Goal: Information Seeking & Learning: Learn about a topic

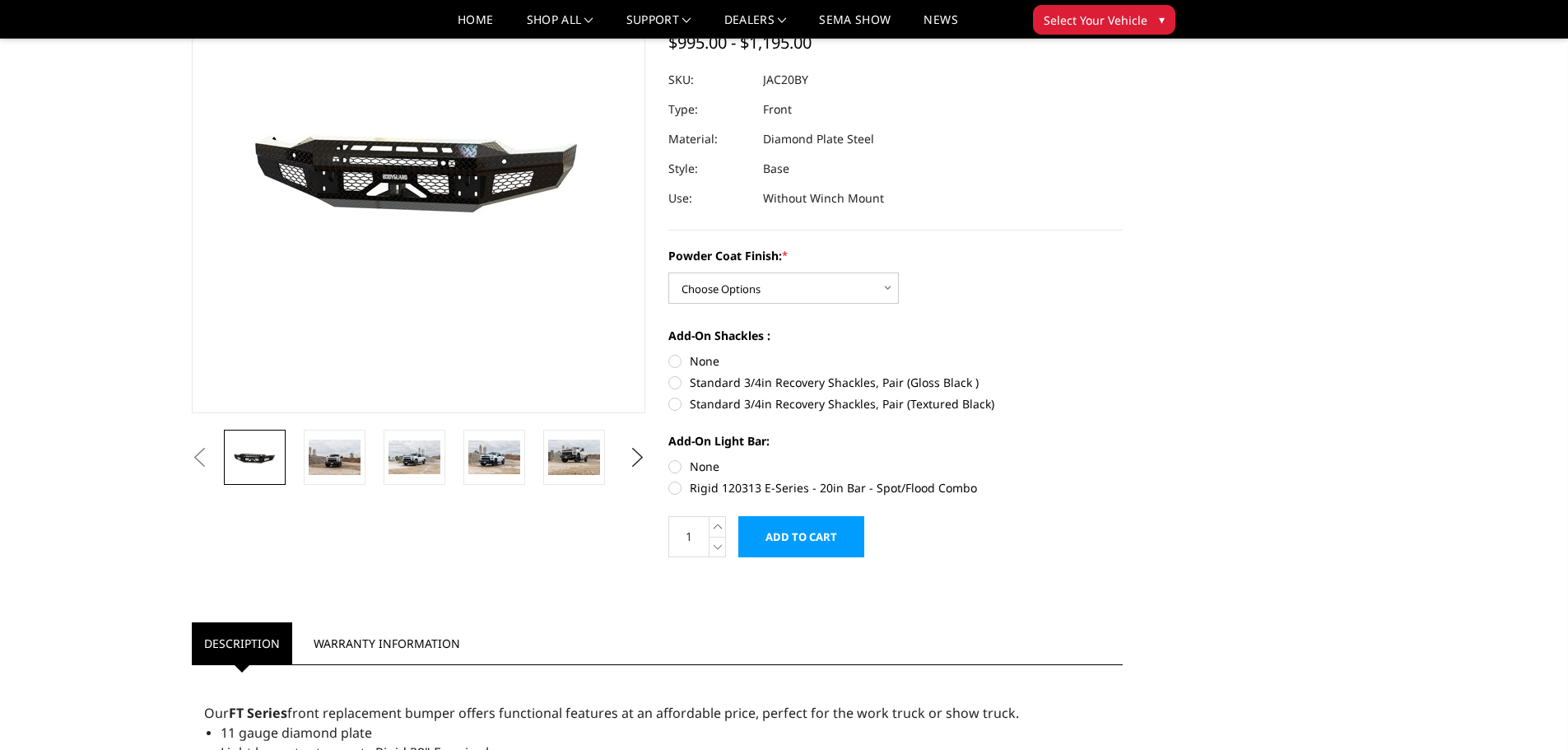
scroll to position [164, 0]
click at [333, 463] on img at bounding box center [335, 456] width 52 height 34
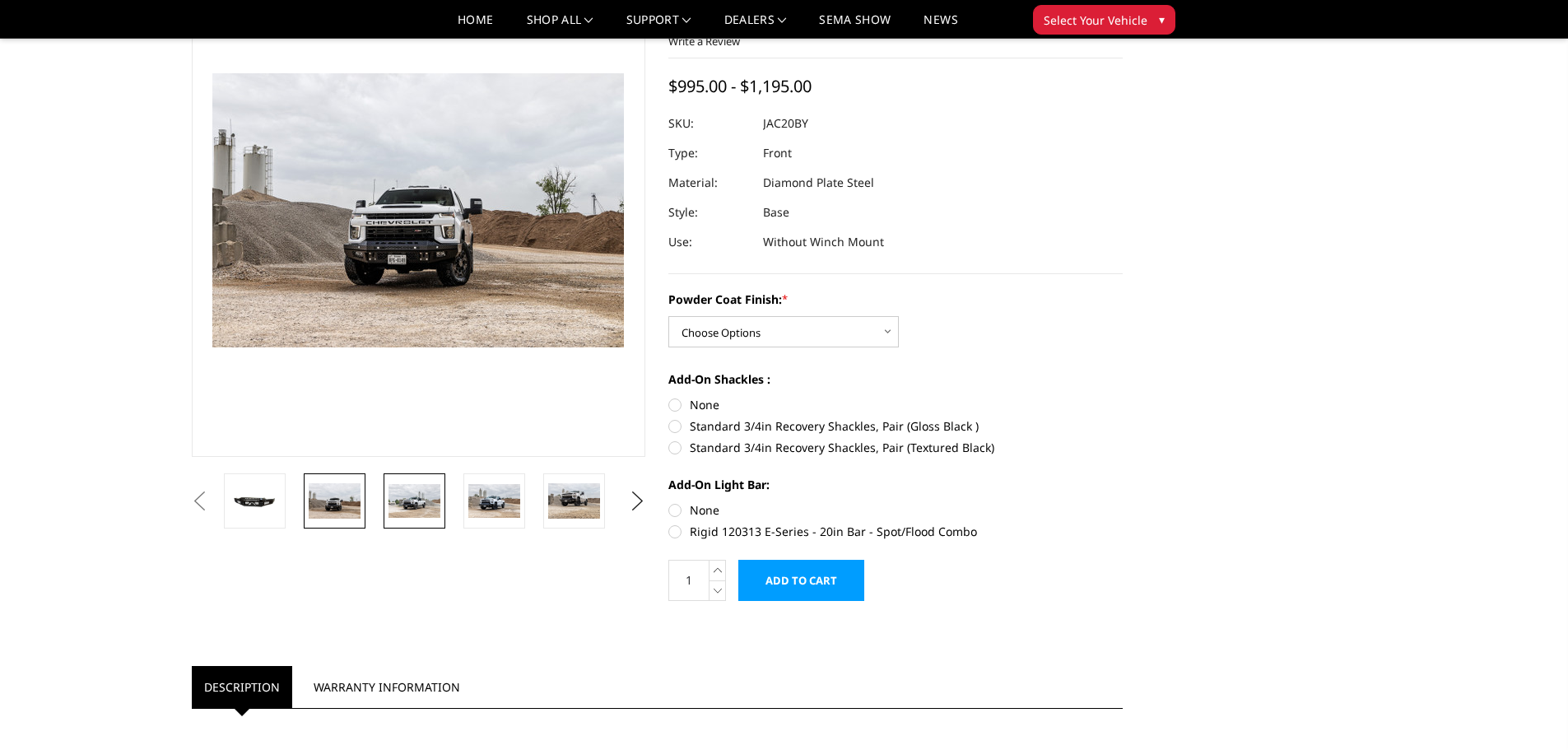
click at [403, 493] on img at bounding box center [414, 501] width 52 height 33
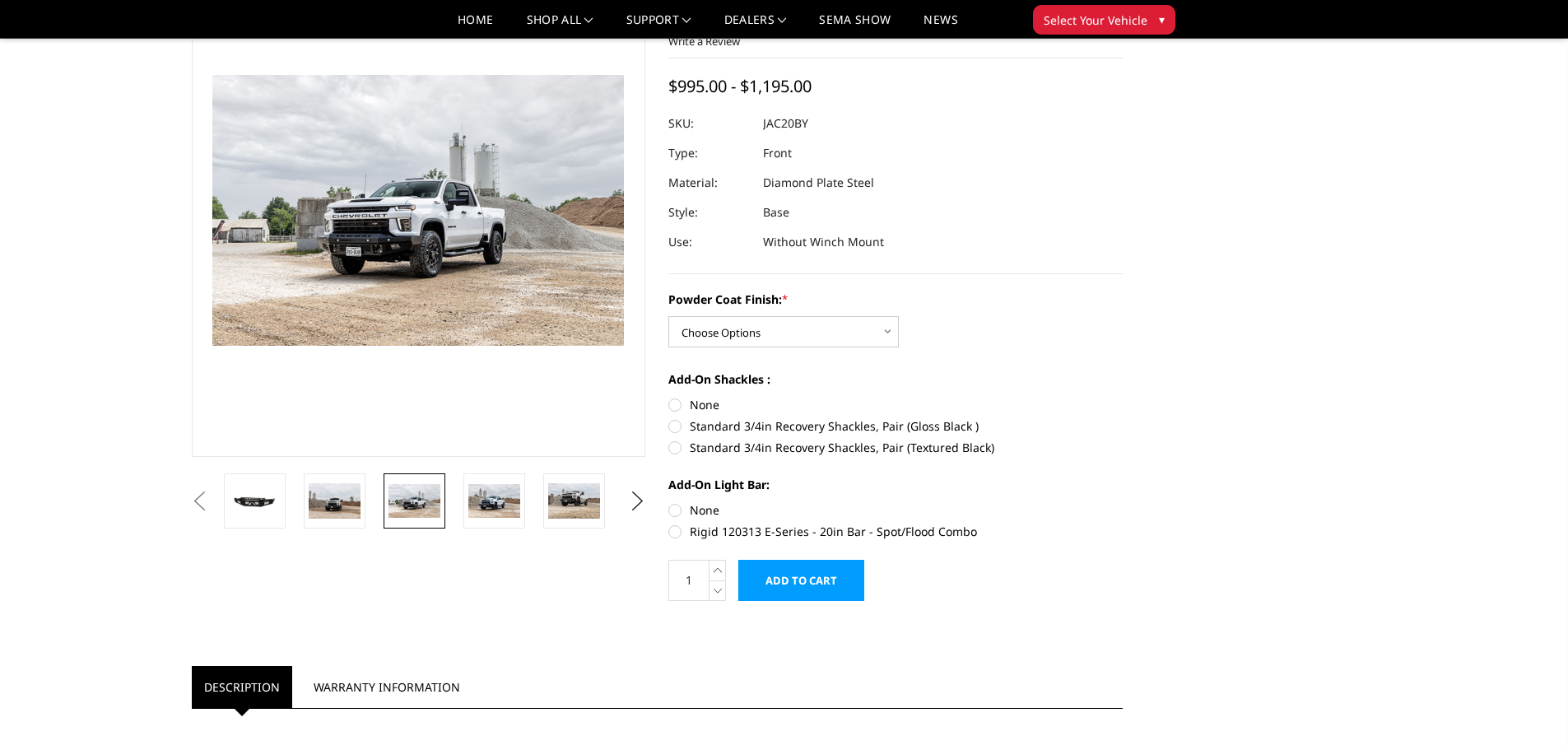
scroll to position [122, 0]
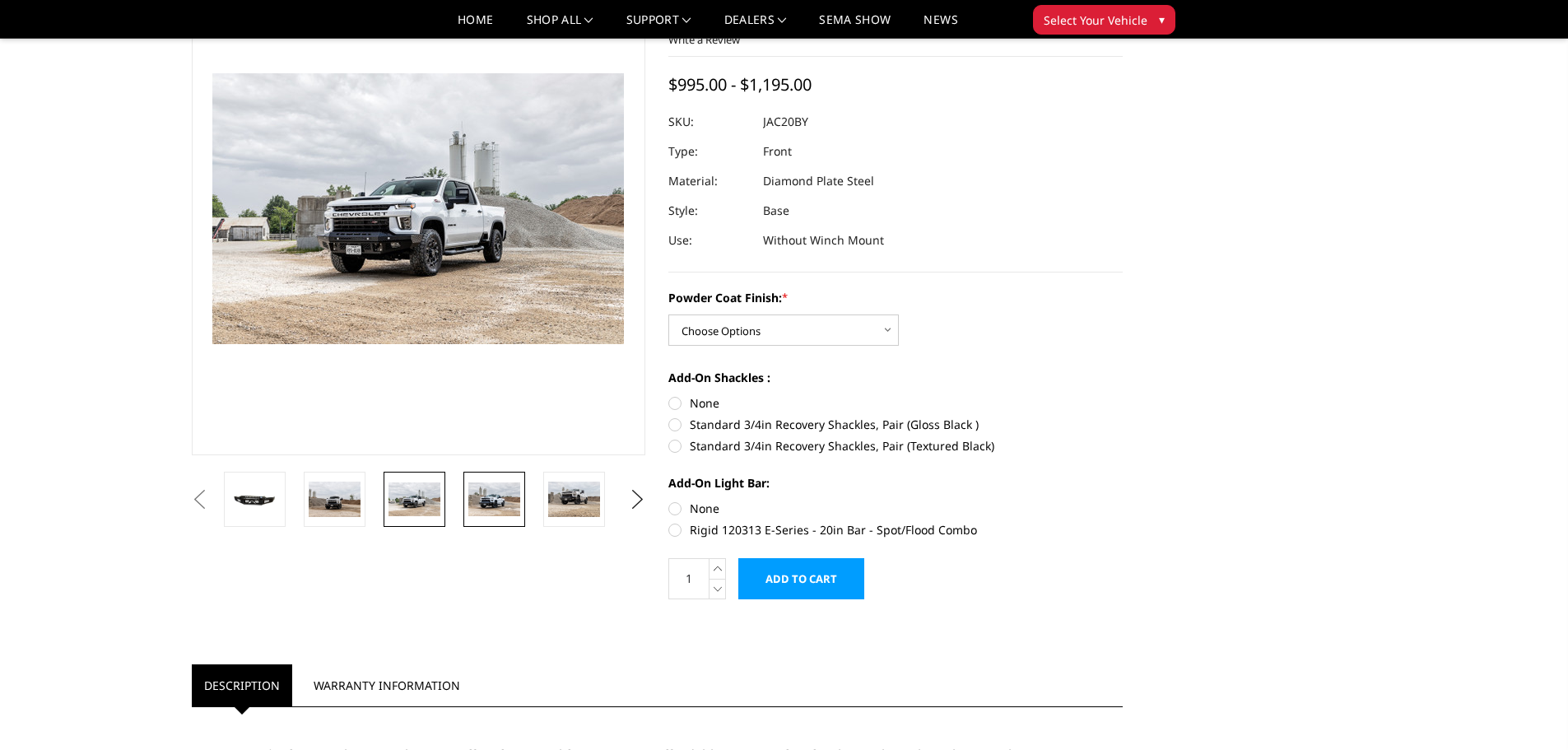
click at [480, 503] on img at bounding box center [494, 499] width 52 height 34
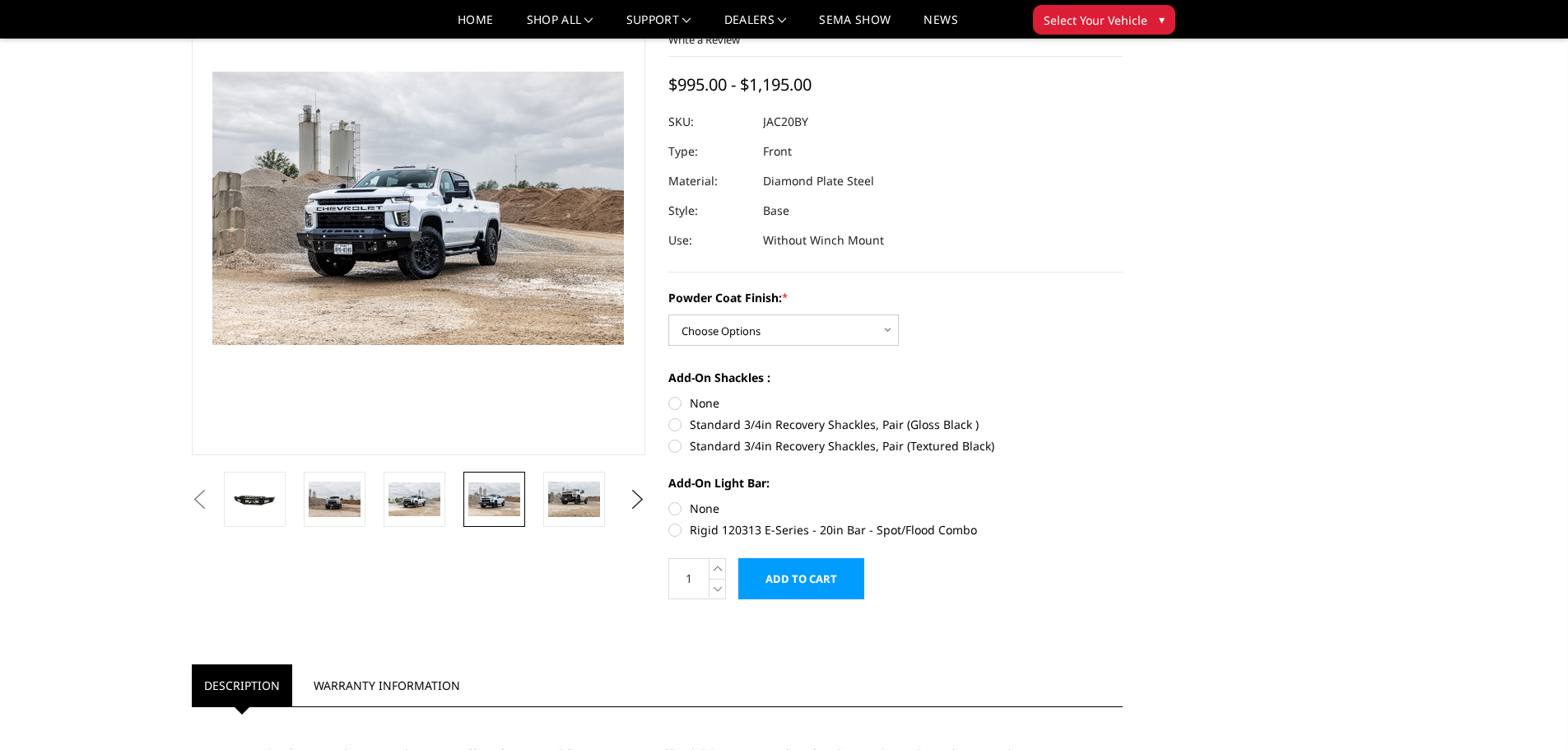
scroll to position [120, 0]
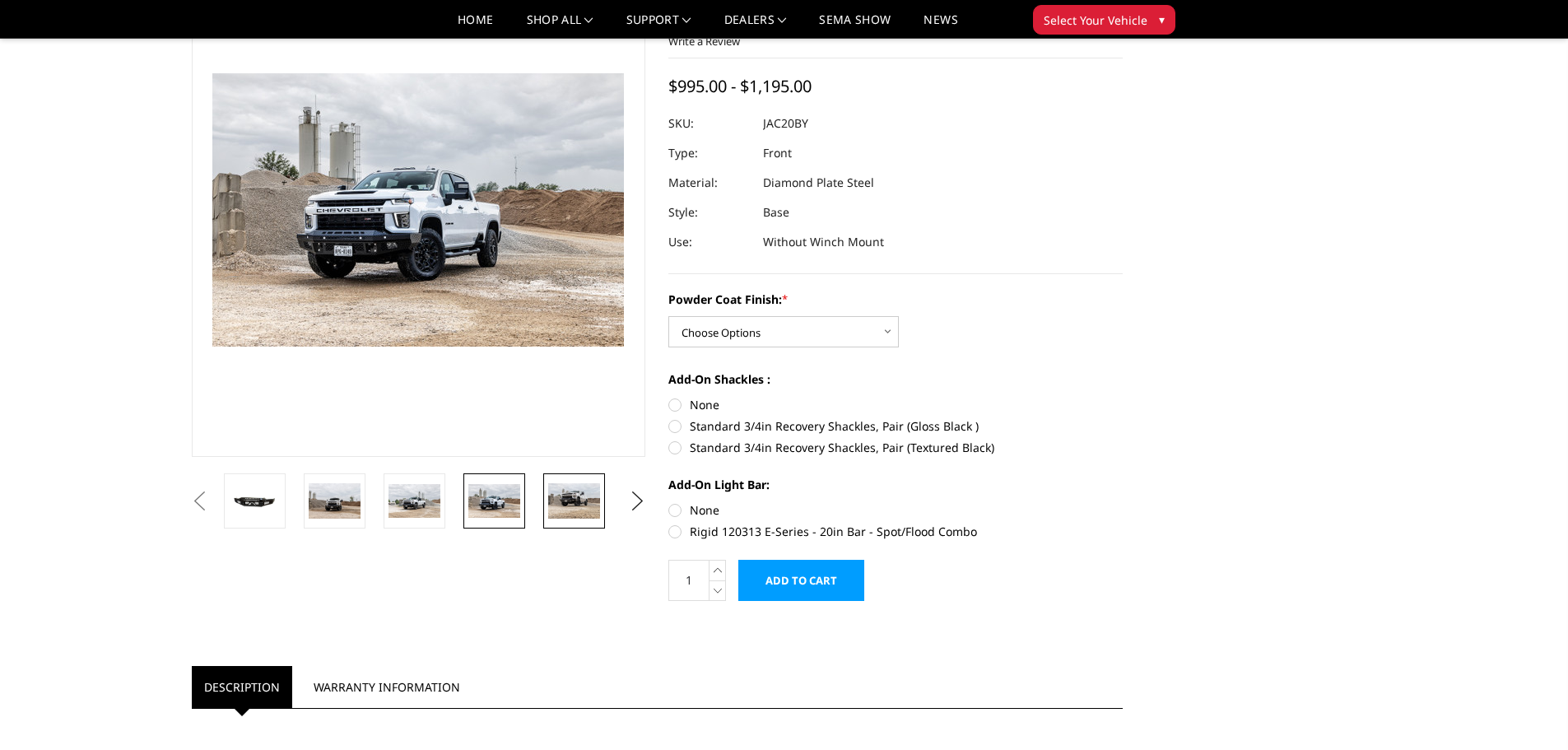
click at [582, 494] on img at bounding box center [574, 500] width 52 height 34
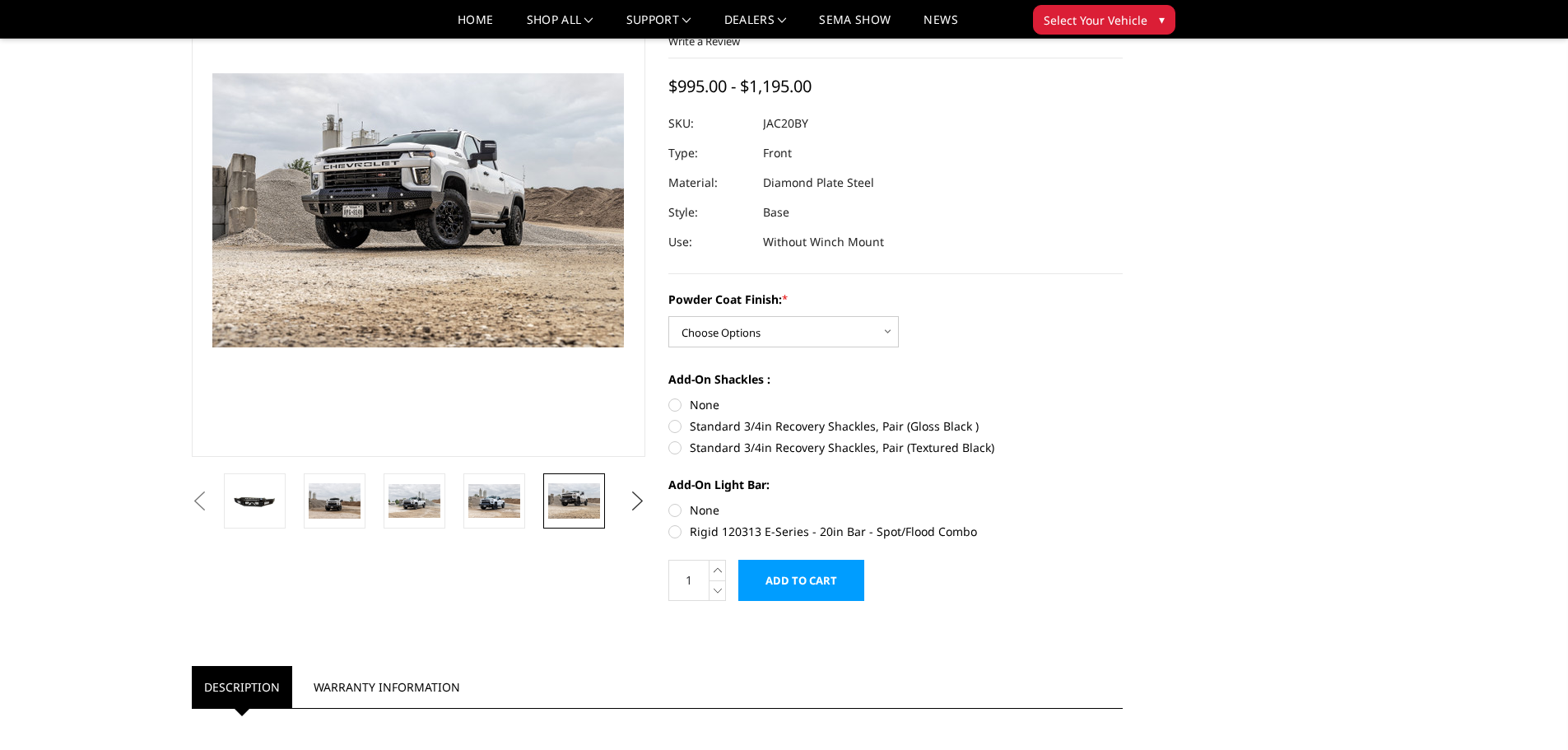
click at [642, 503] on button "Next" at bounding box center [637, 501] width 25 height 25
click at [575, 511] on img at bounding box center [574, 500] width 52 height 34
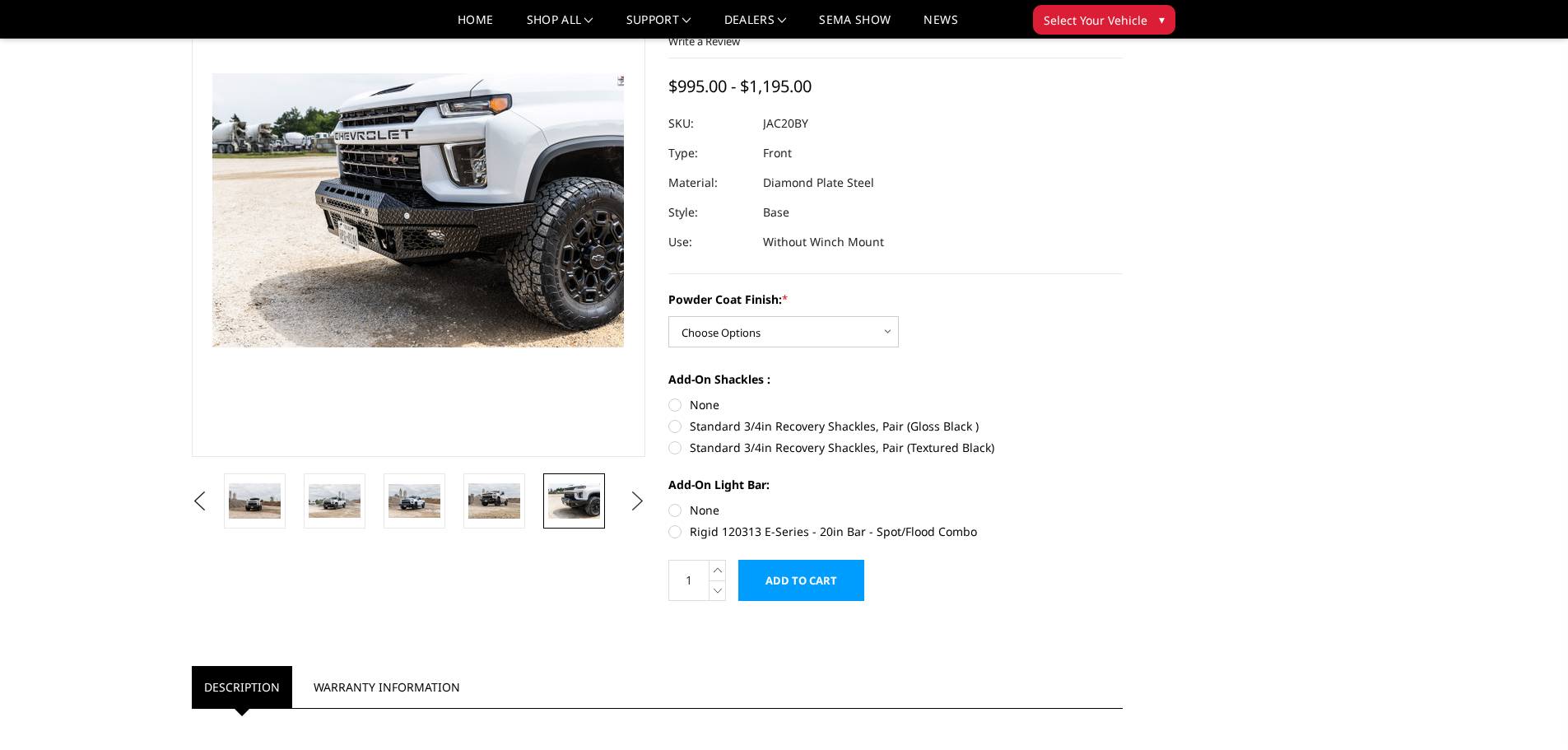
click at [635, 501] on button "Next" at bounding box center [637, 501] width 25 height 25
click at [596, 501] on img at bounding box center [574, 500] width 52 height 34
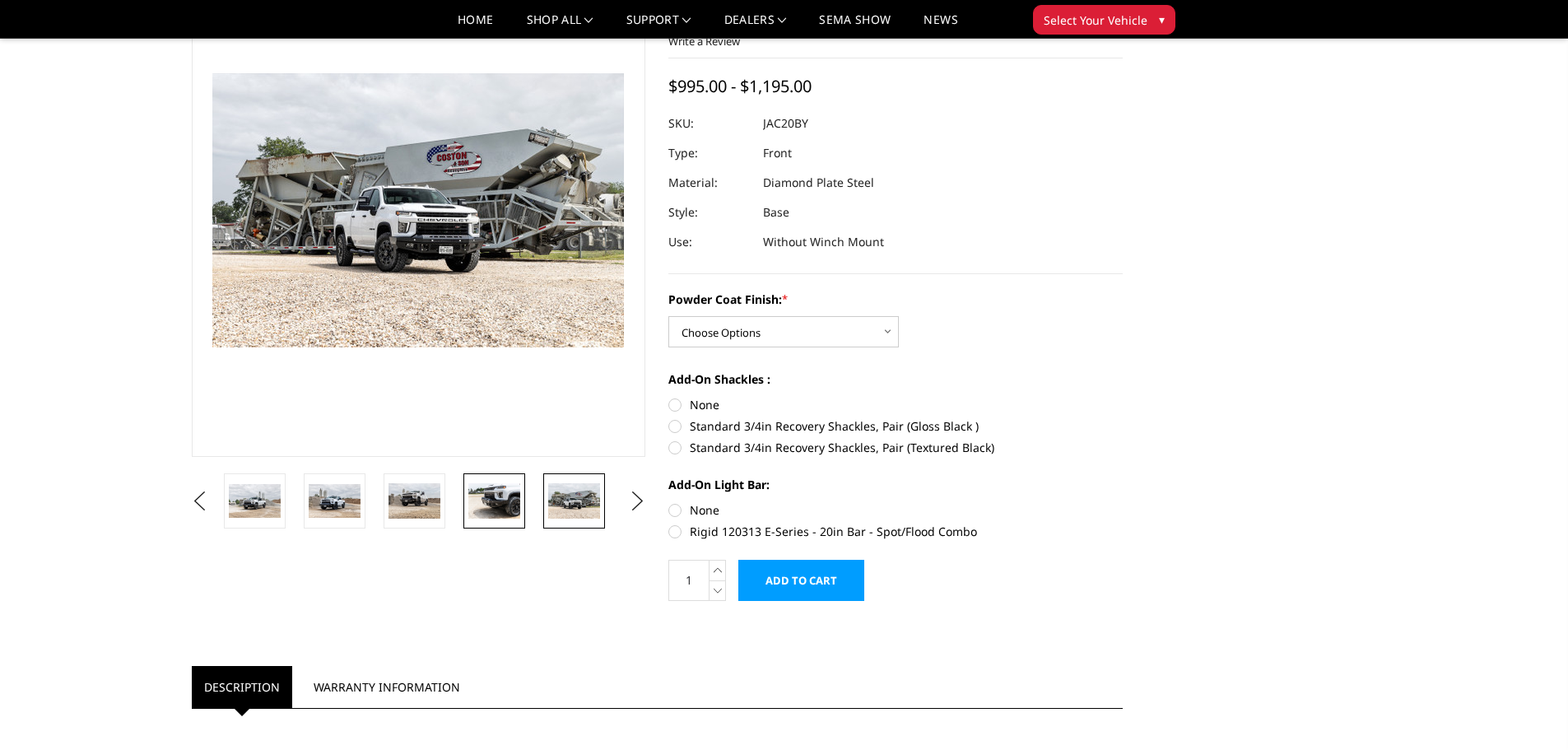
click at [505, 496] on img at bounding box center [494, 500] width 52 height 34
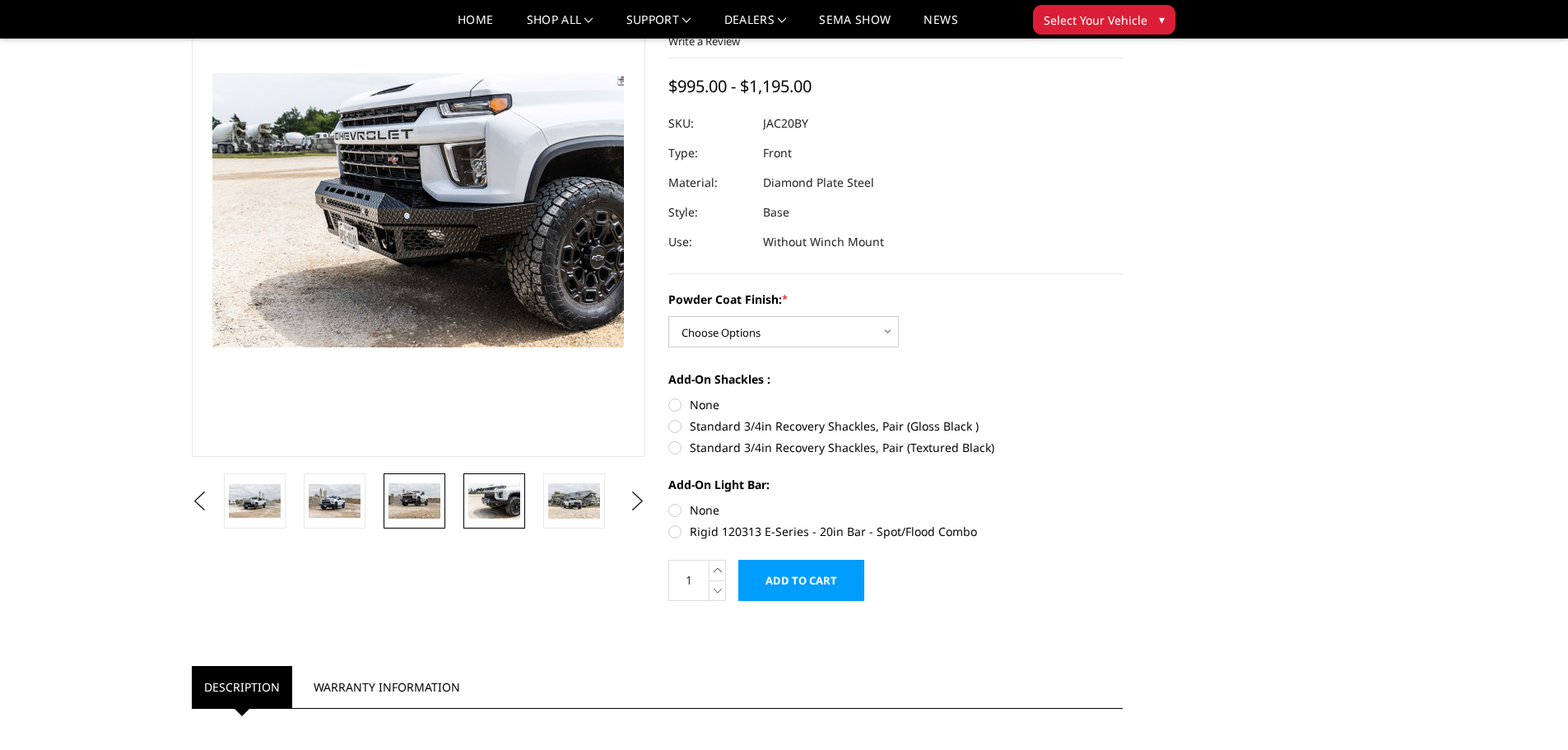
click at [415, 497] on img at bounding box center [414, 500] width 52 height 34
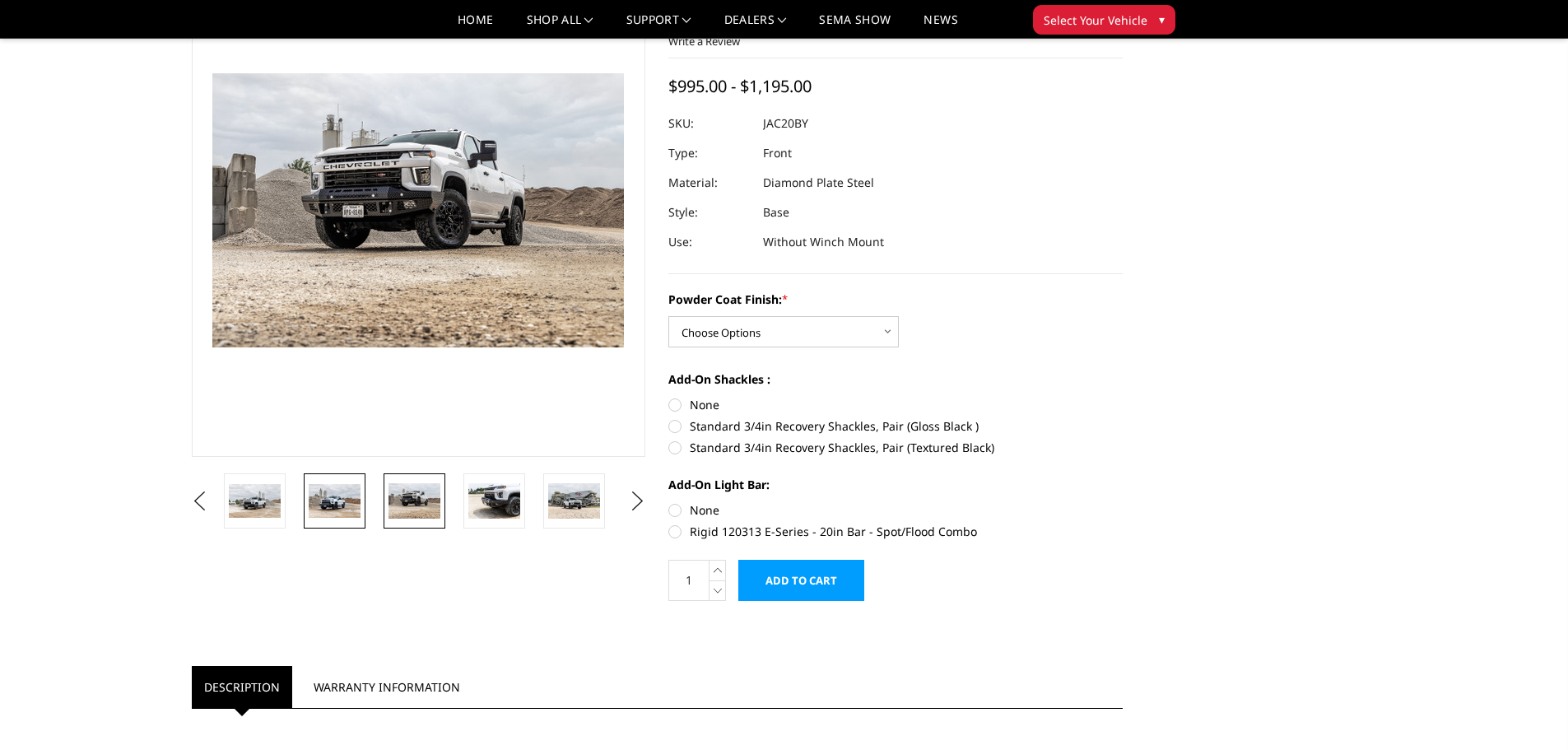
click at [339, 498] on img at bounding box center [335, 501] width 52 height 34
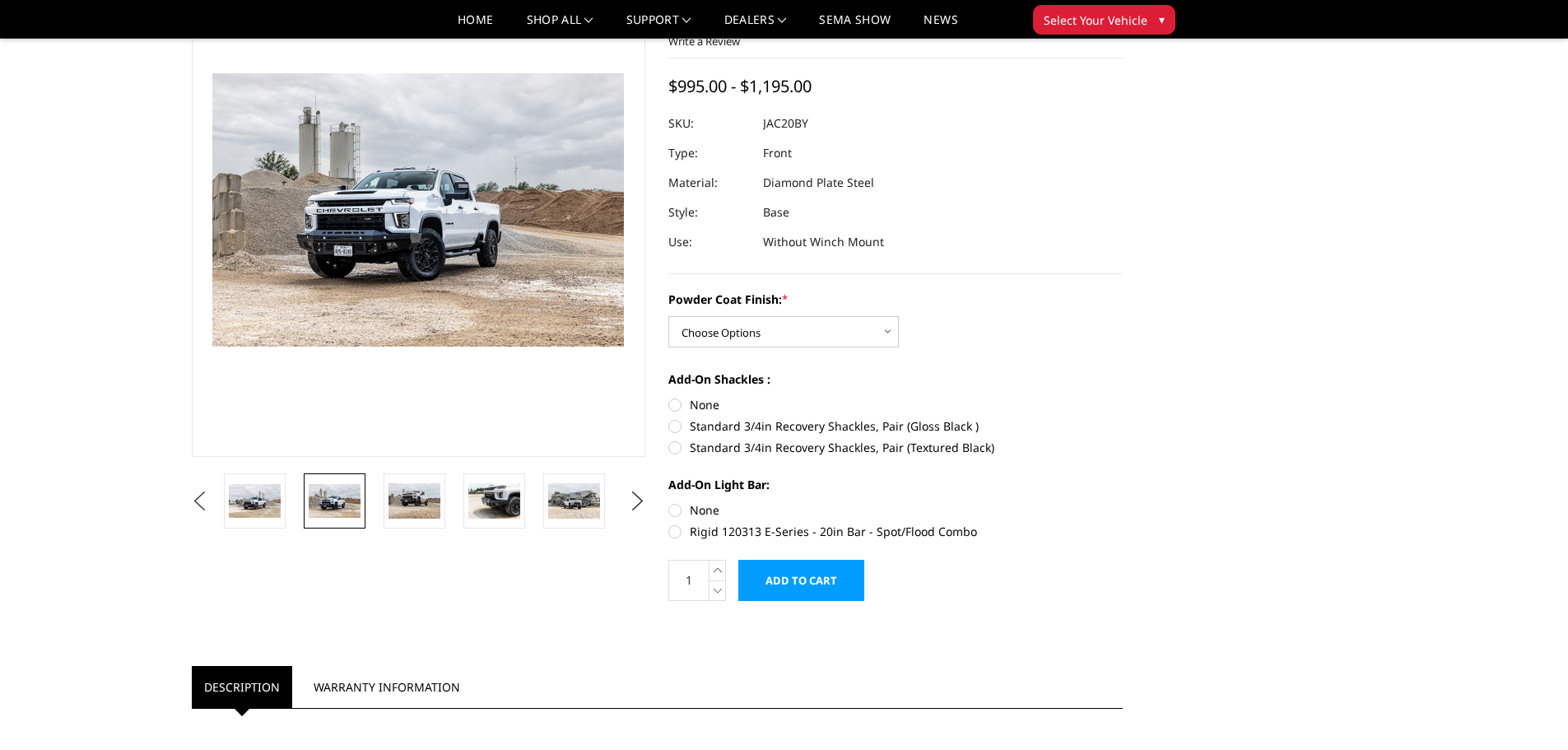
click at [213, 502] on button "Previous" at bounding box center [200, 501] width 25 height 25
click at [197, 500] on button "Previous" at bounding box center [200, 501] width 25 height 25
click at [213, 502] on button "Previous" at bounding box center [200, 501] width 25 height 25
click at [213, 500] on button "Previous" at bounding box center [200, 501] width 25 height 25
click at [263, 502] on img at bounding box center [254, 500] width 52 height 23
